Goal: Task Accomplishment & Management: Manage account settings

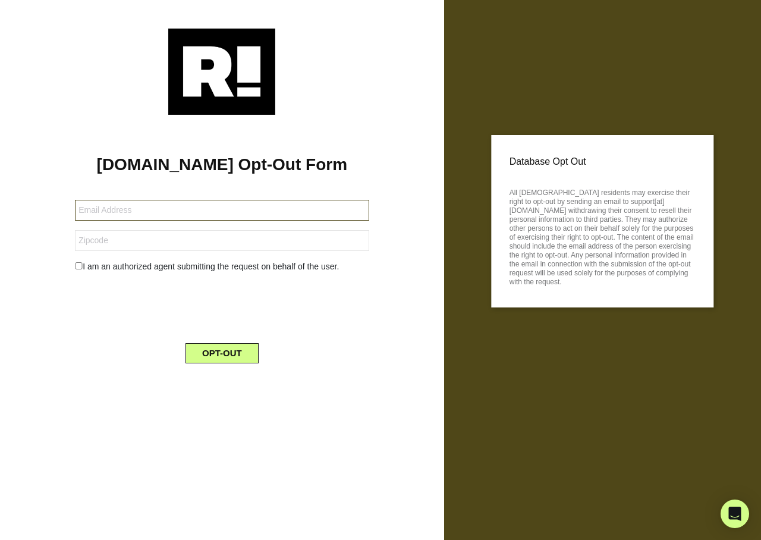
type input "mmhcanes@gmail.com"
type input "33496"
type input "mmhcanes@gmail.com"
type input "33496"
